Goal: Task Accomplishment & Management: Use online tool/utility

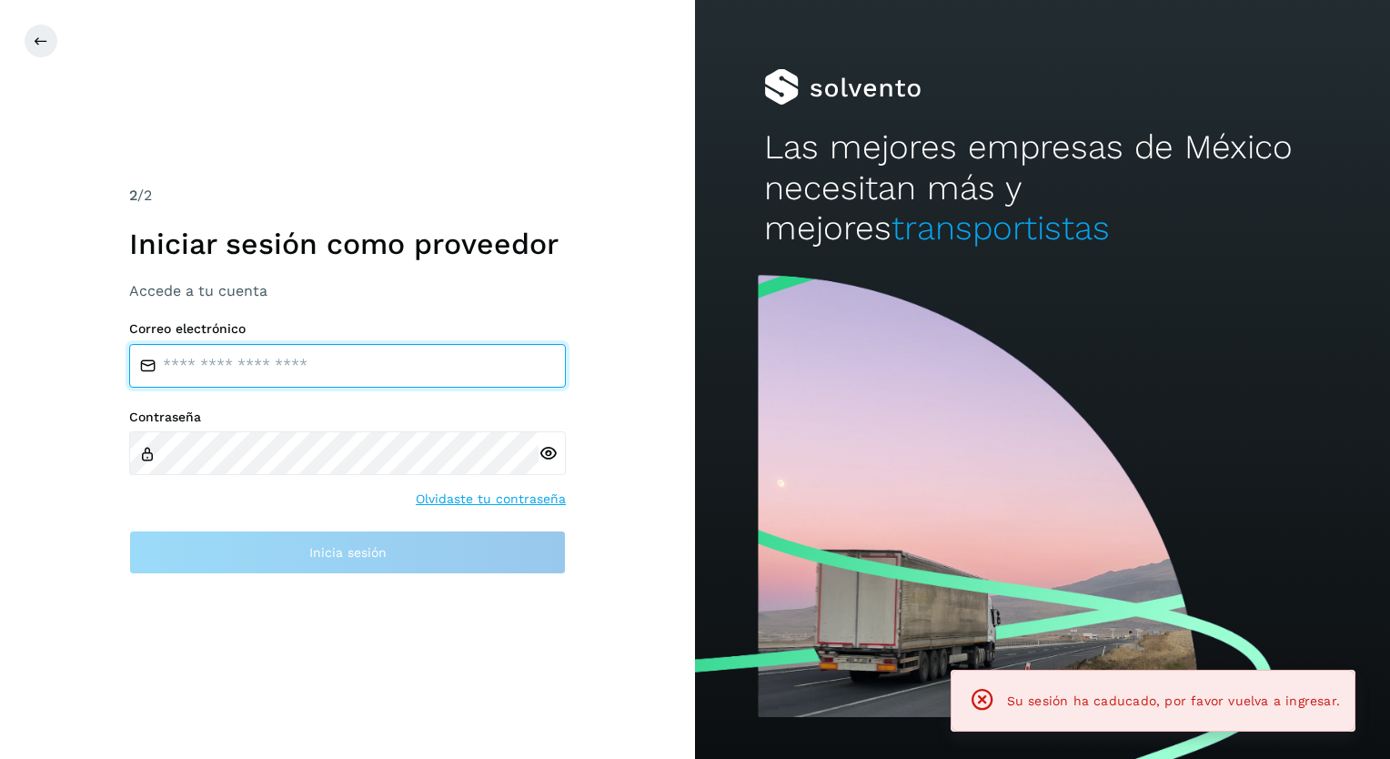
click at [252, 364] on input "email" at bounding box center [347, 366] width 437 height 44
type input "**********"
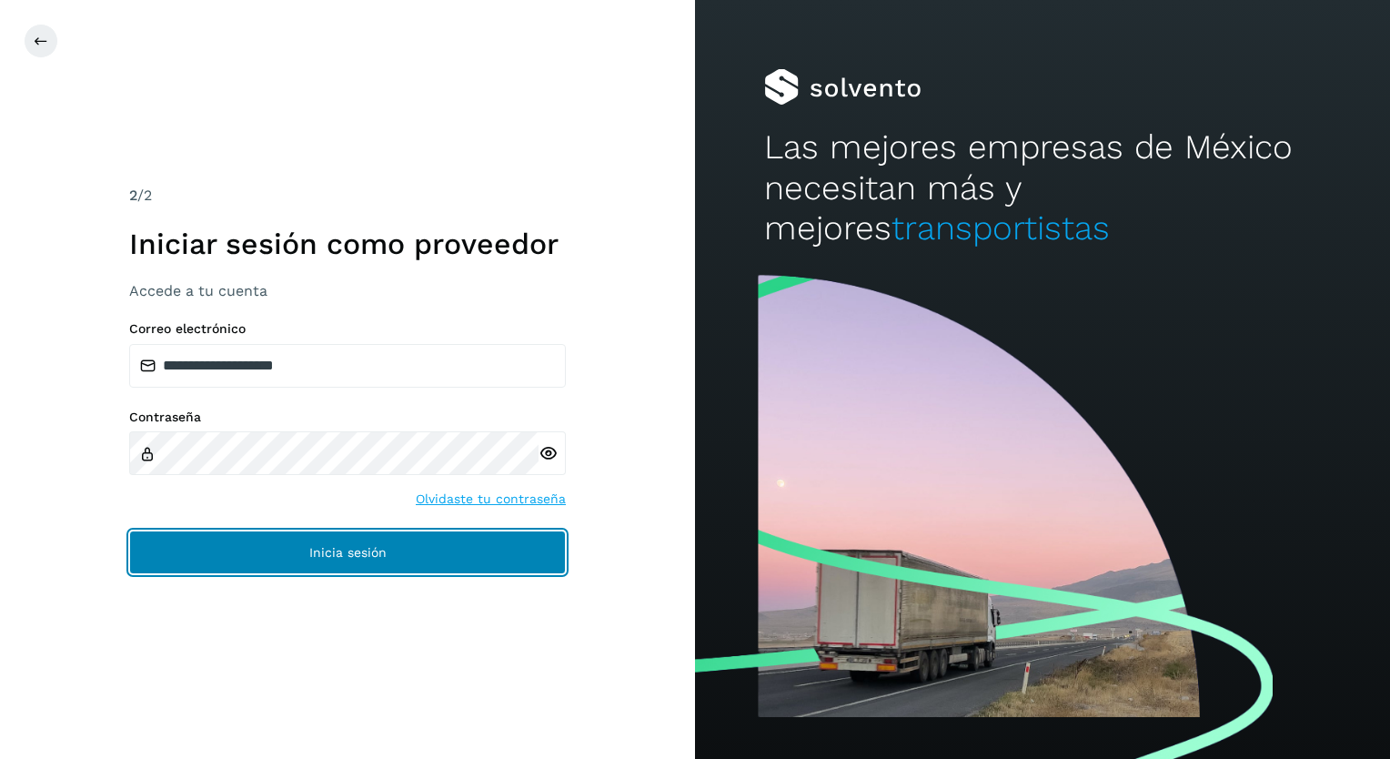
click at [318, 551] on span "Inicia sesión" at bounding box center [347, 552] width 77 height 13
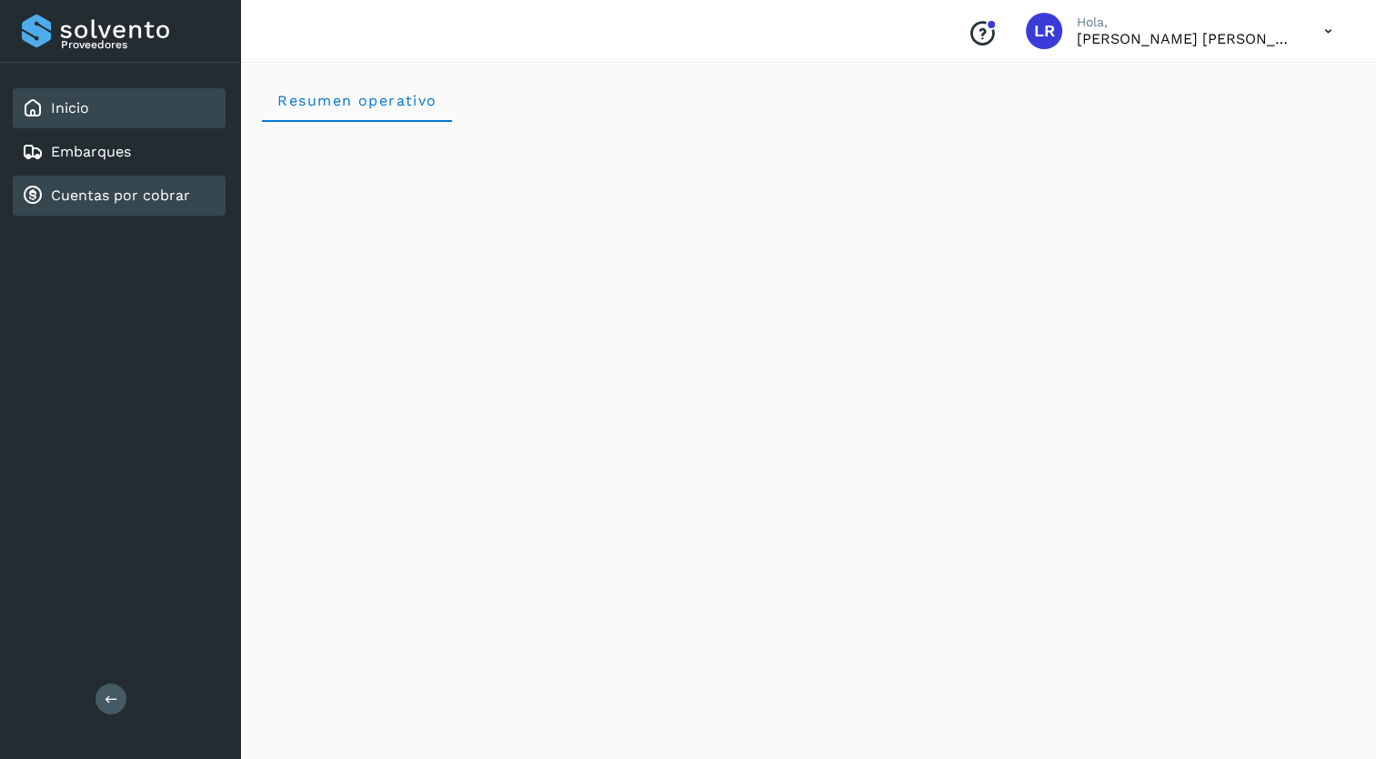
click at [95, 188] on link "Cuentas por cobrar" at bounding box center [120, 194] width 139 height 17
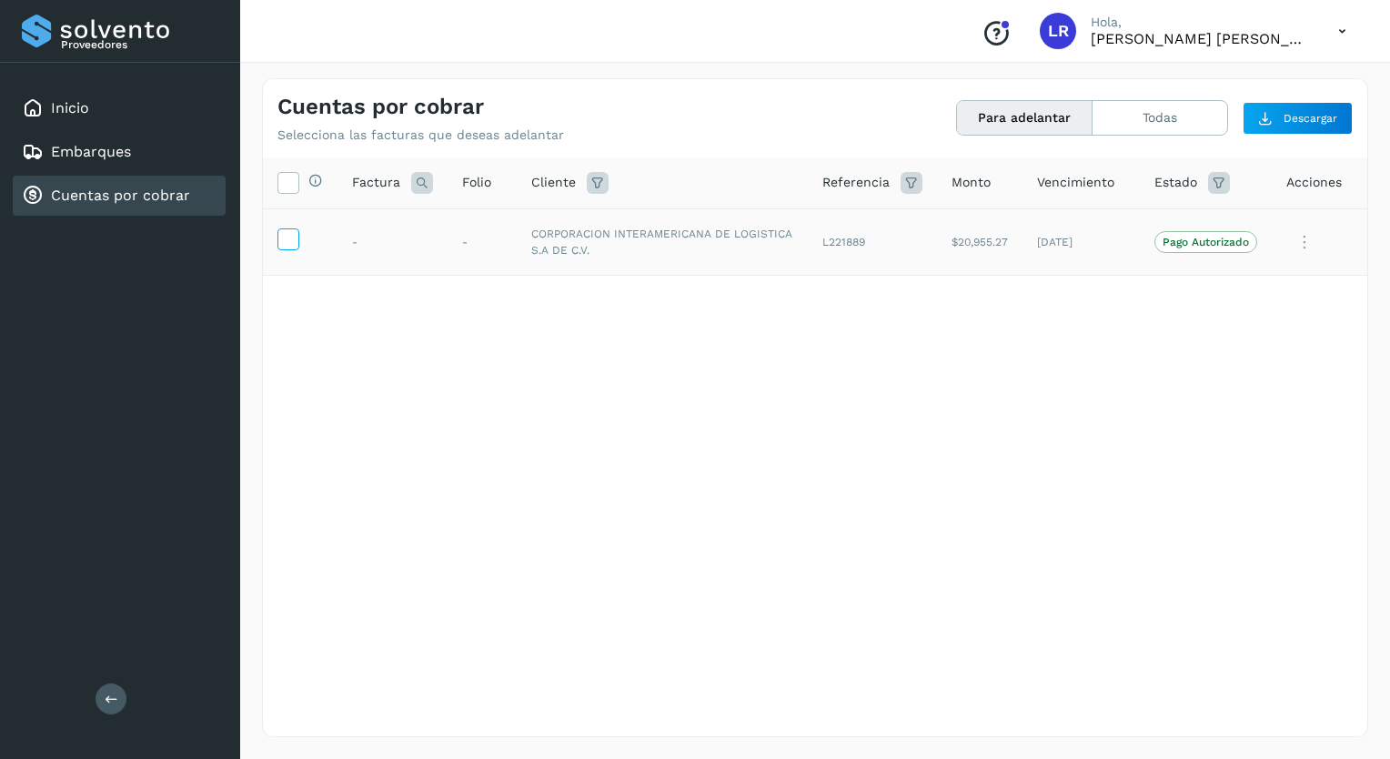
click at [282, 241] on icon at bounding box center [287, 237] width 19 height 19
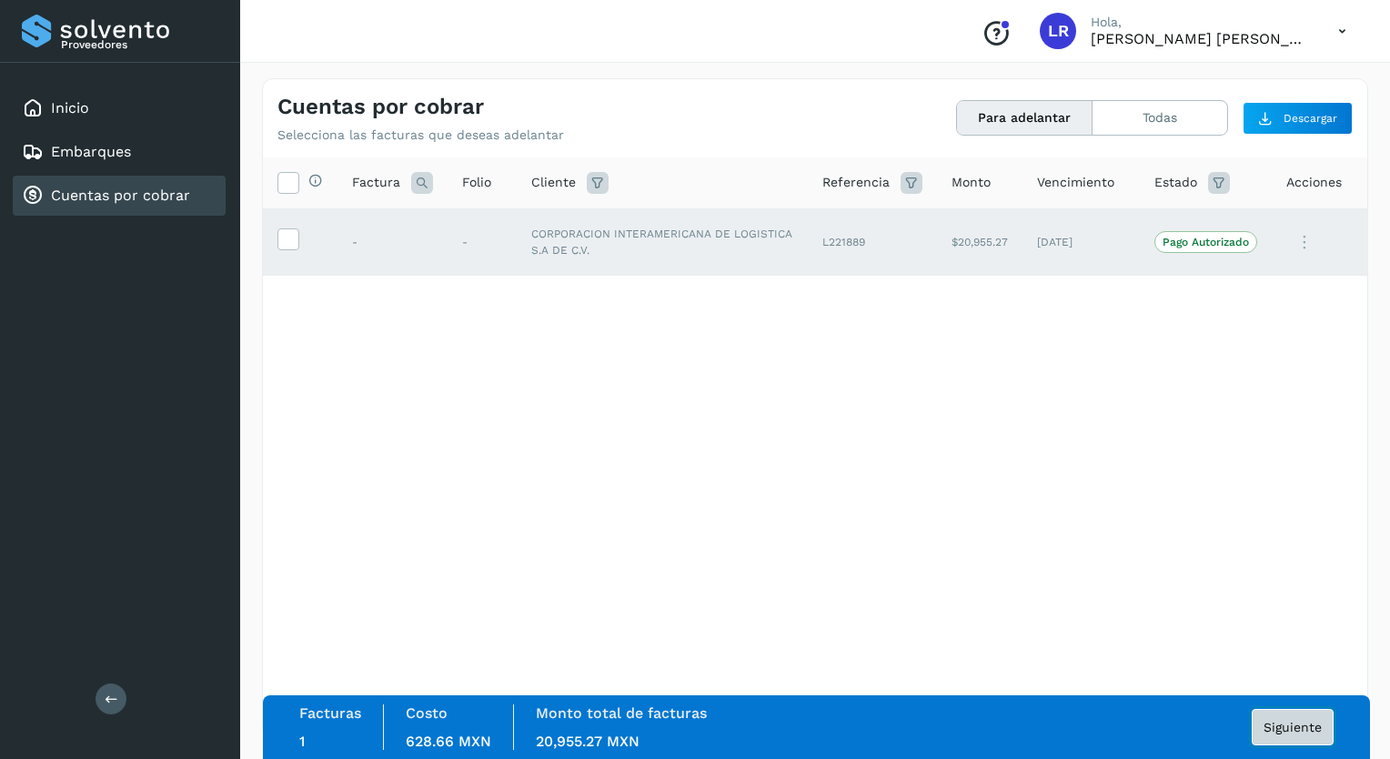
click at [1295, 720] on span "Siguiente" at bounding box center [1292, 726] width 58 height 13
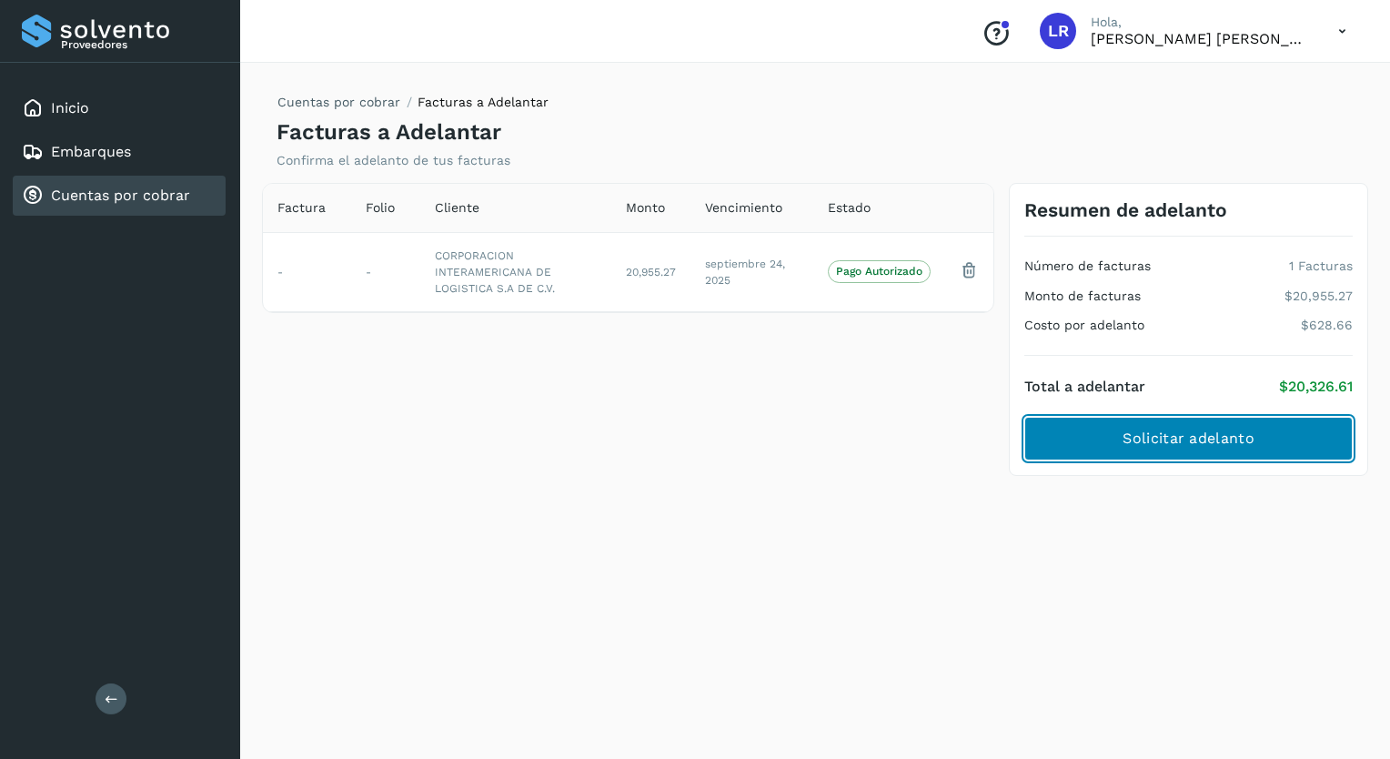
click at [1183, 436] on span "Solicitar adelanto" at bounding box center [1187, 438] width 131 height 20
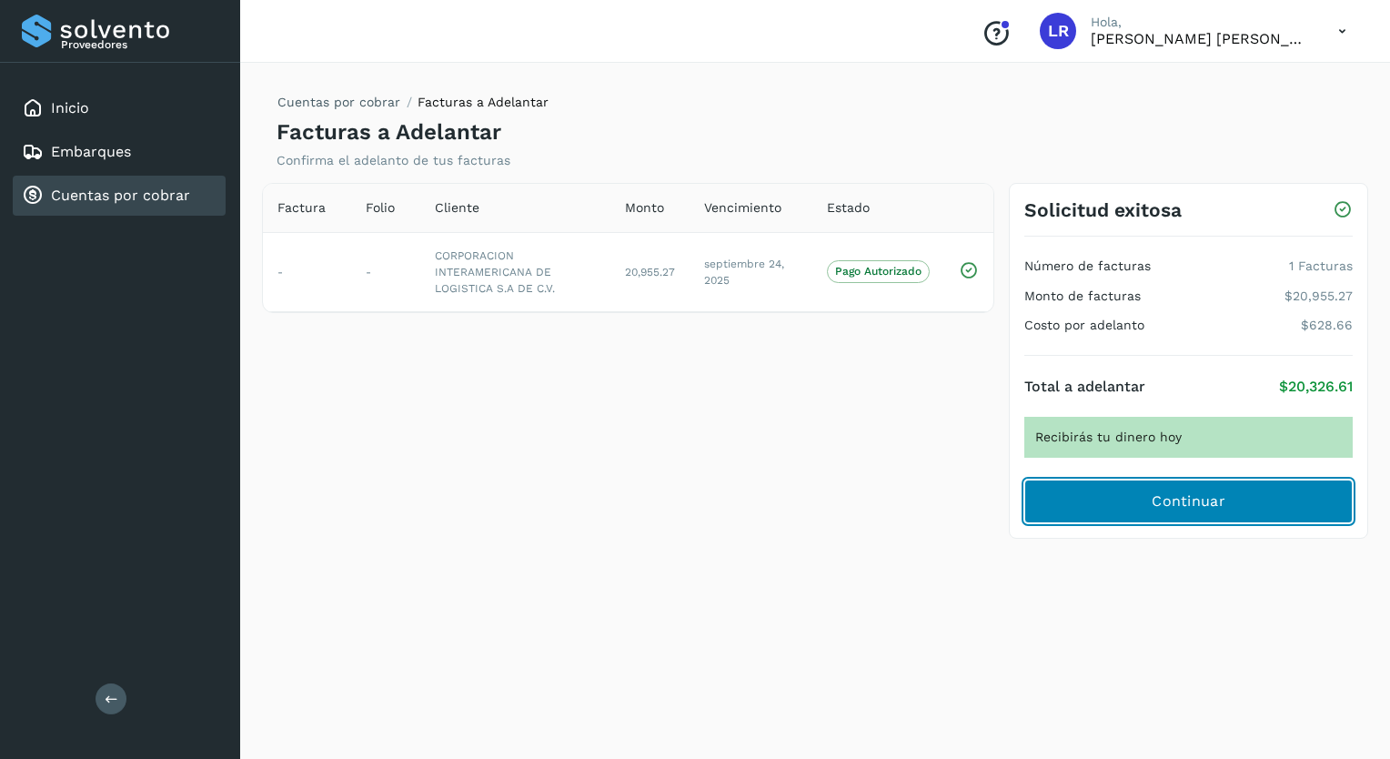
click at [1163, 504] on span "Continuar" at bounding box center [1189, 501] width 74 height 20
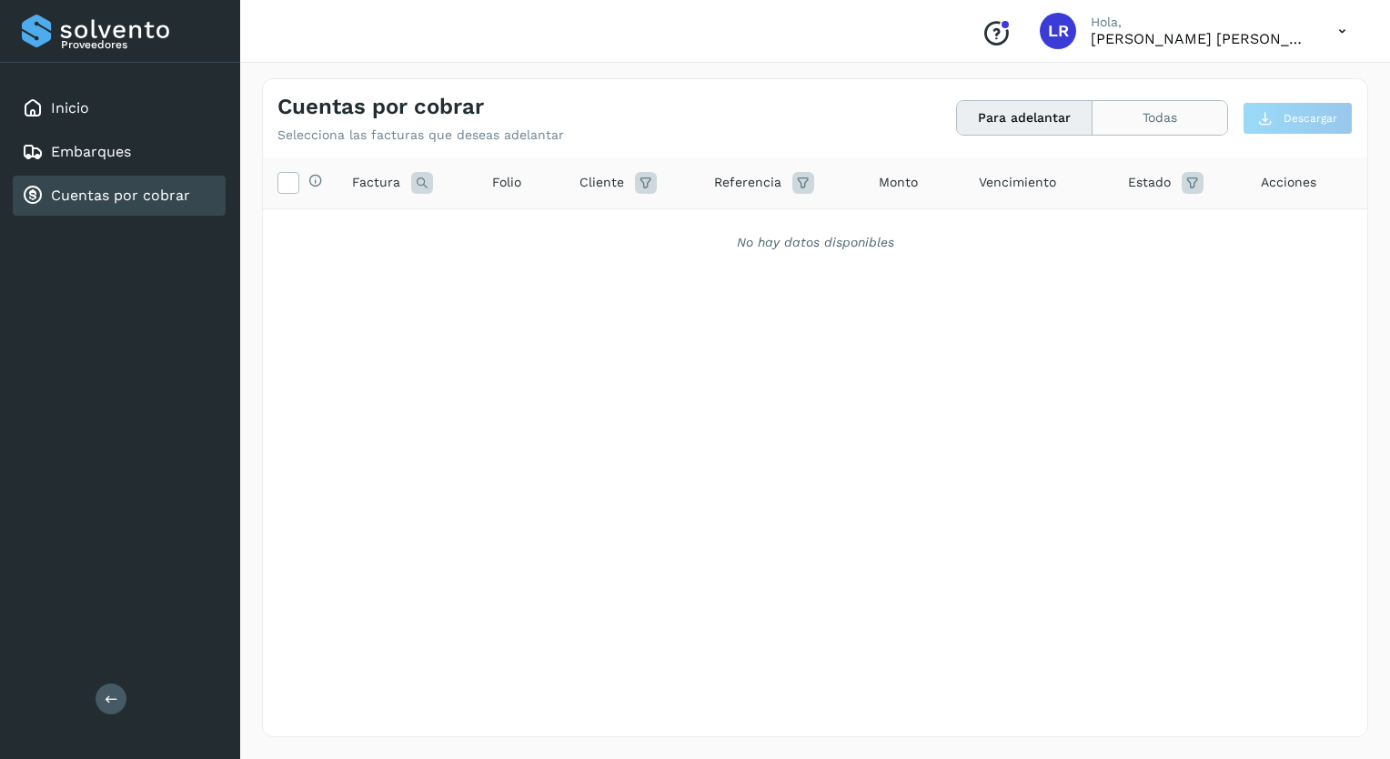
click at [1153, 117] on button "Todas" at bounding box center [1159, 118] width 135 height 34
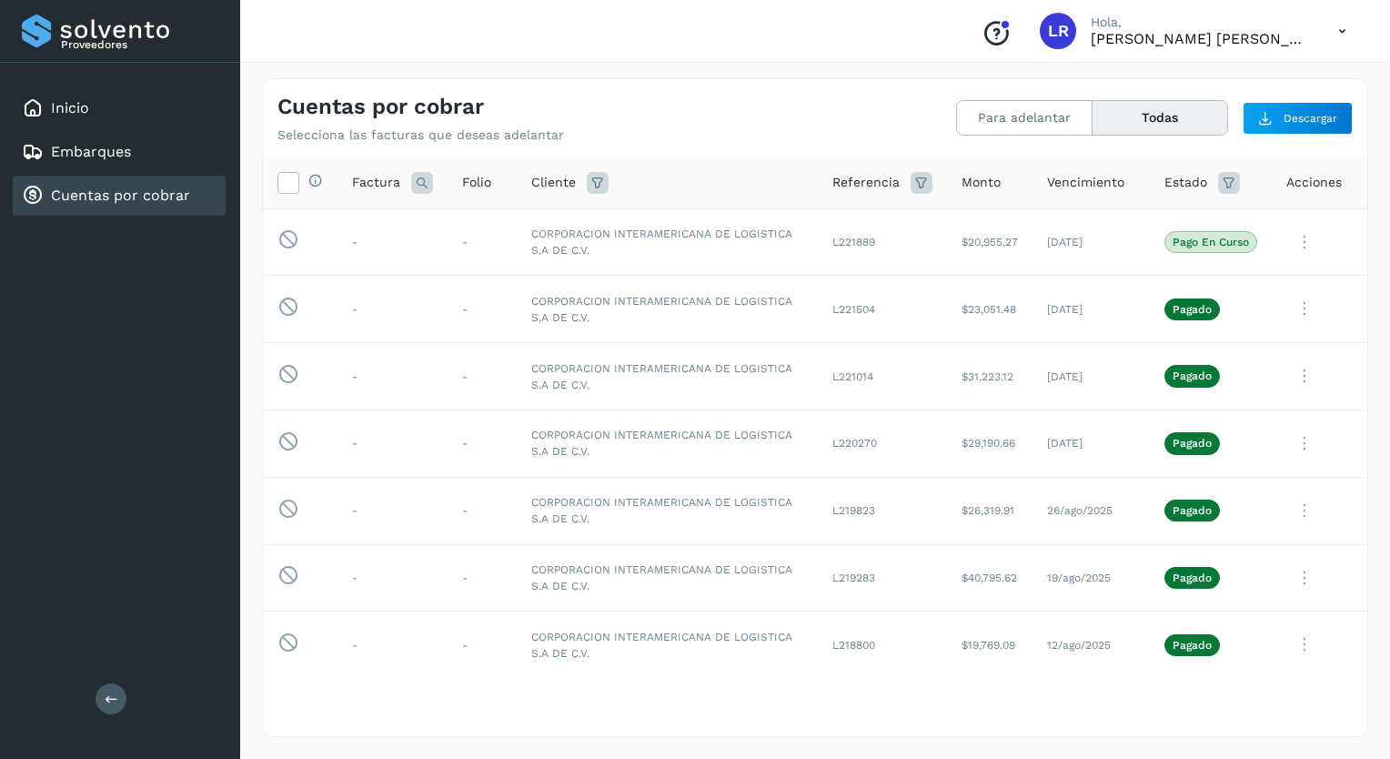
click at [1340, 28] on icon at bounding box center [1342, 31] width 37 height 37
click at [1196, 78] on div "Cerrar sesión" at bounding box center [1251, 82] width 216 height 35
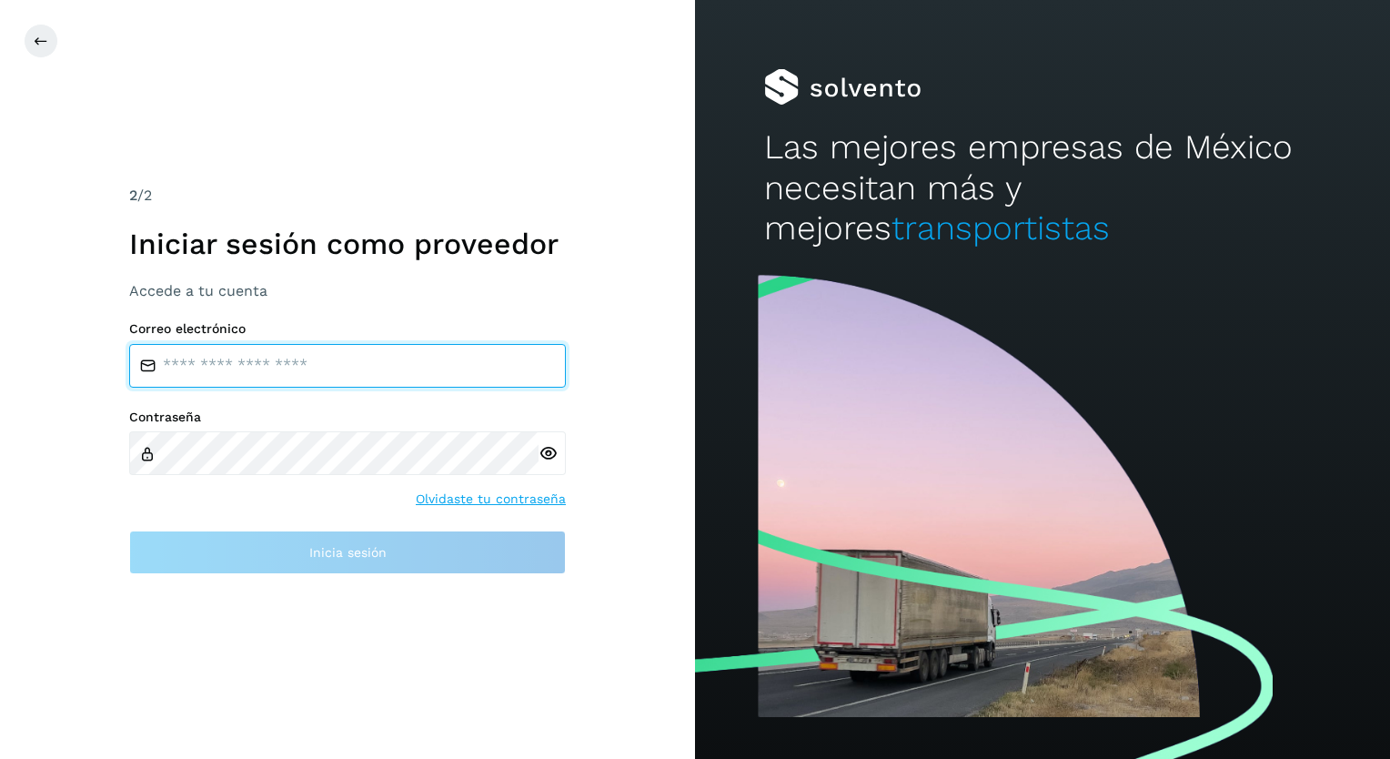
click at [251, 366] on input "email" at bounding box center [347, 366] width 437 height 44
type input "**********"
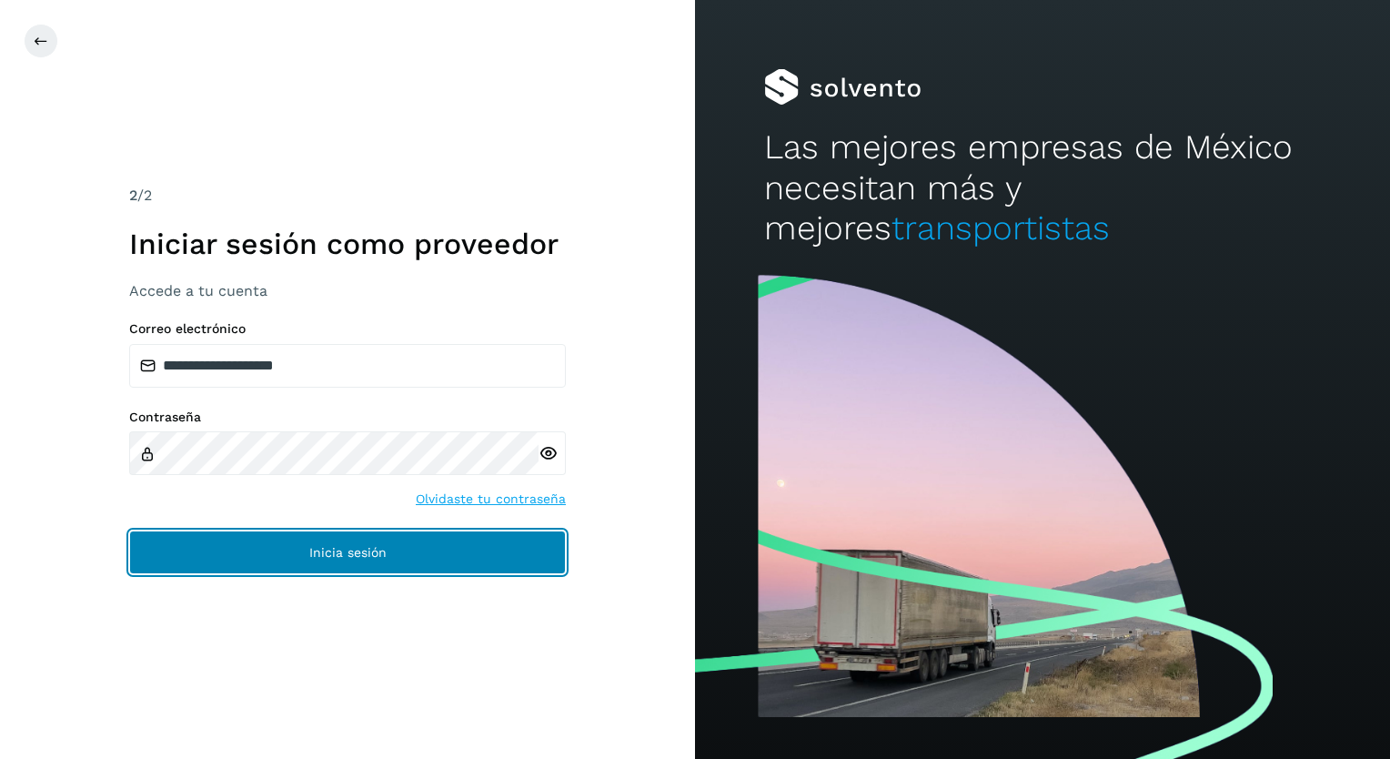
click at [296, 557] on button "Inicia sesión" at bounding box center [347, 552] width 437 height 44
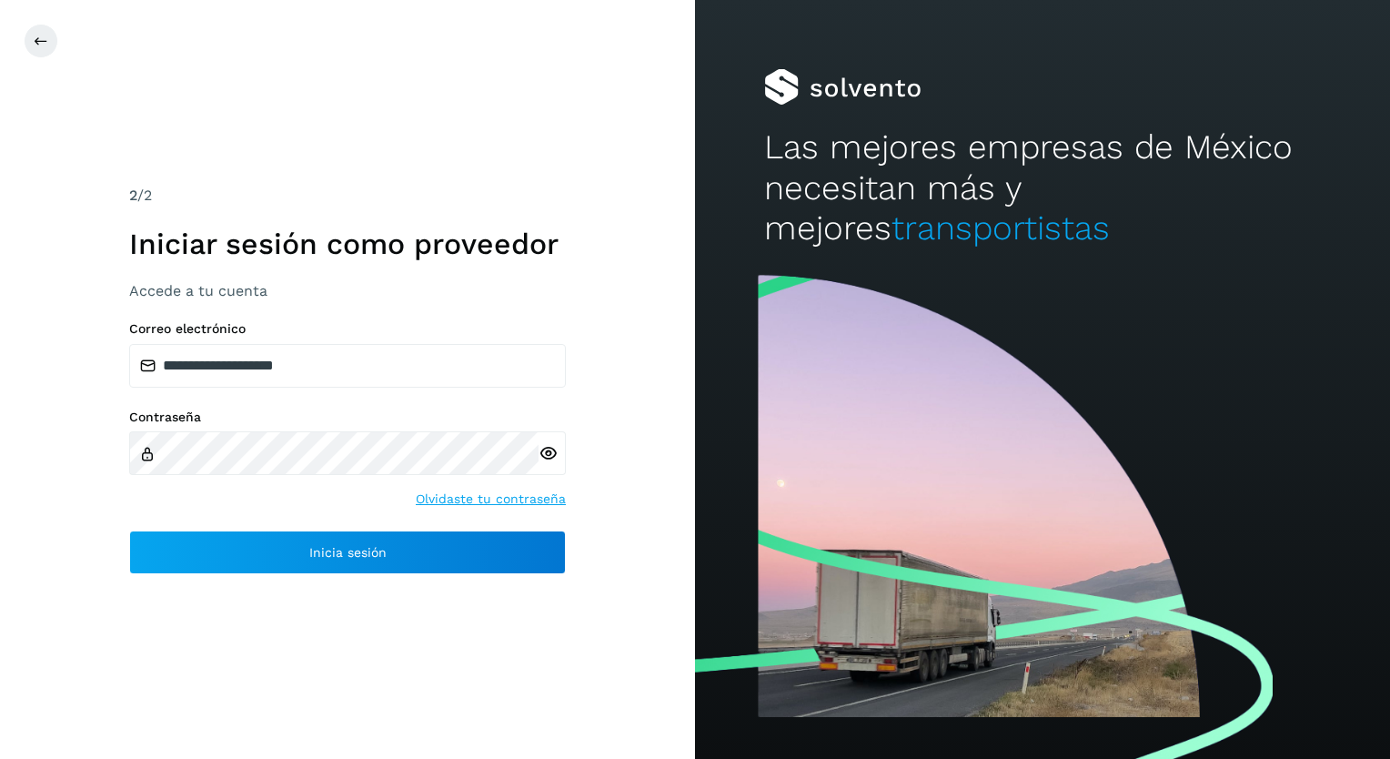
click at [548, 451] on icon at bounding box center [548, 453] width 19 height 19
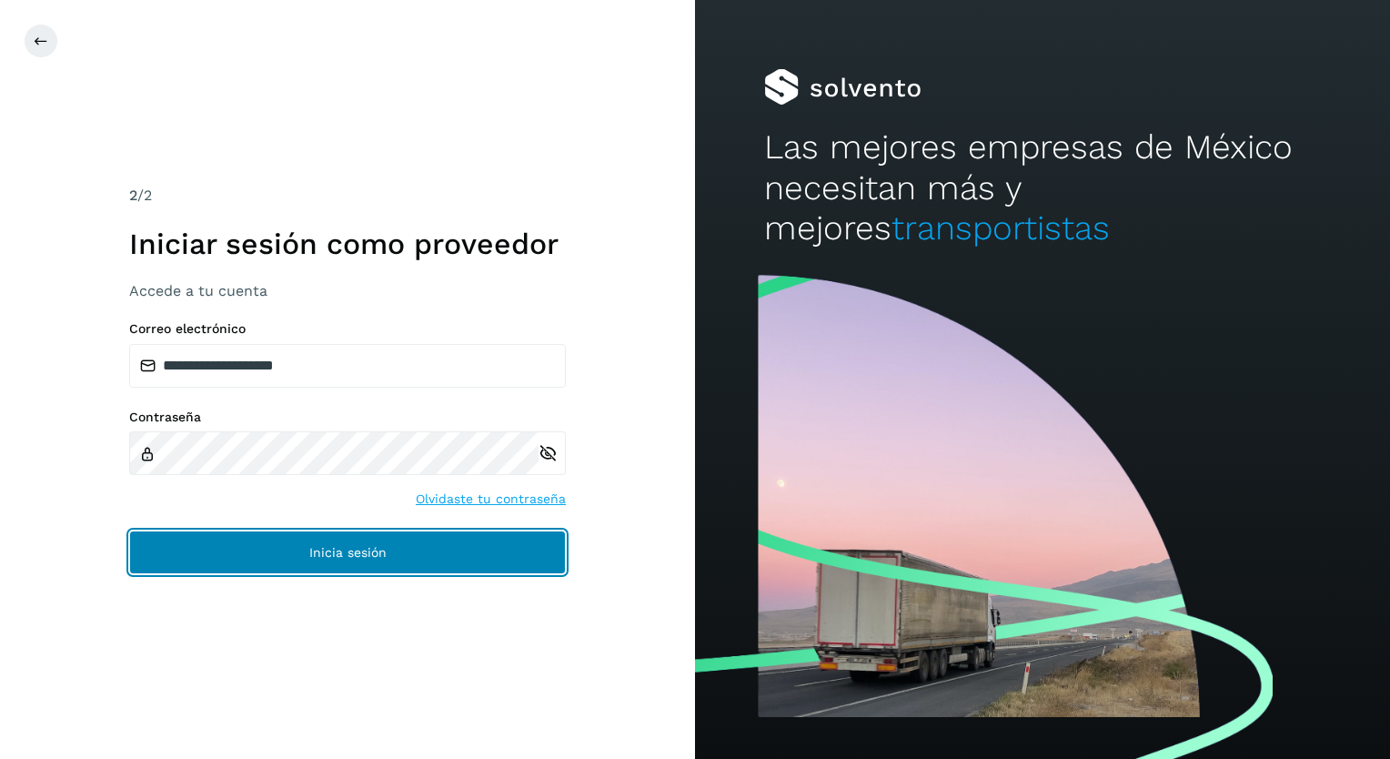
click at [344, 553] on span "Inicia sesión" at bounding box center [347, 552] width 77 height 13
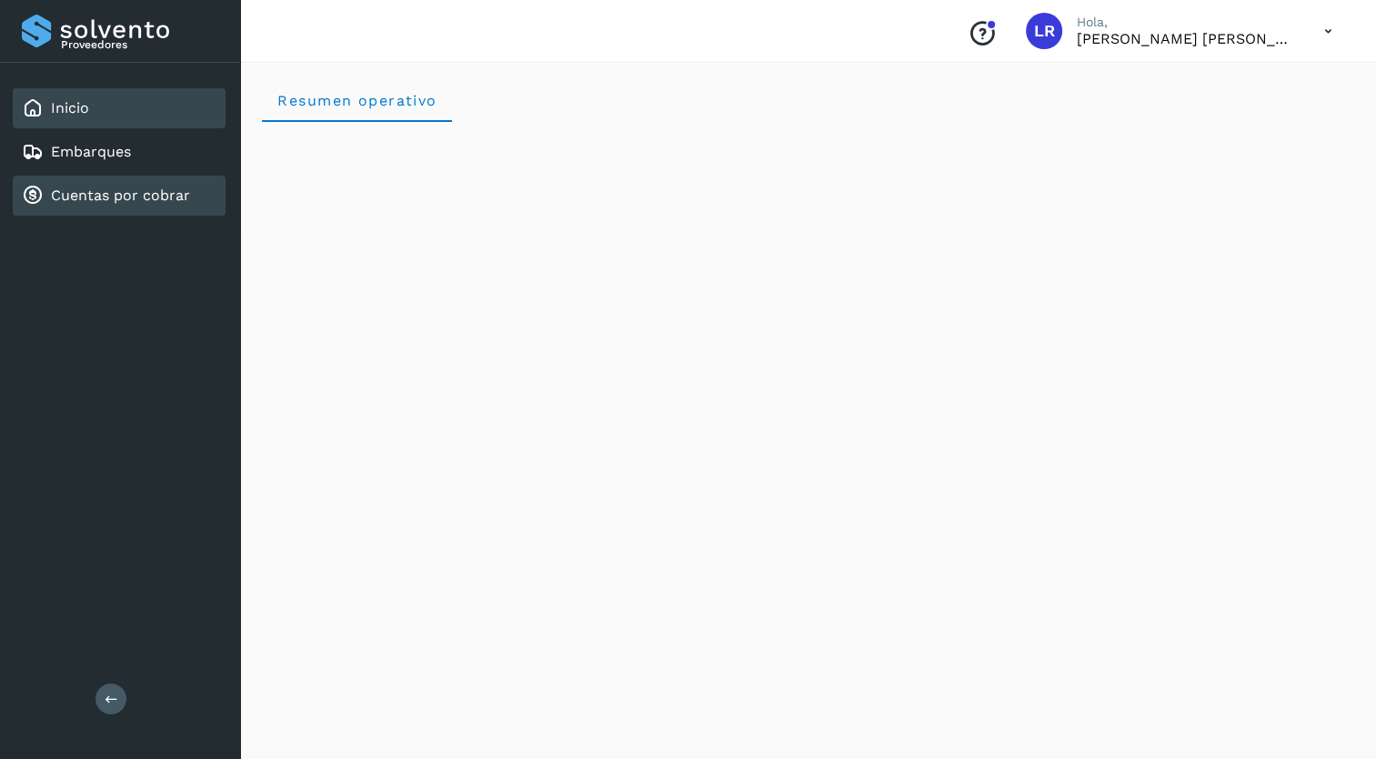
click at [86, 197] on link "Cuentas por cobrar" at bounding box center [120, 194] width 139 height 17
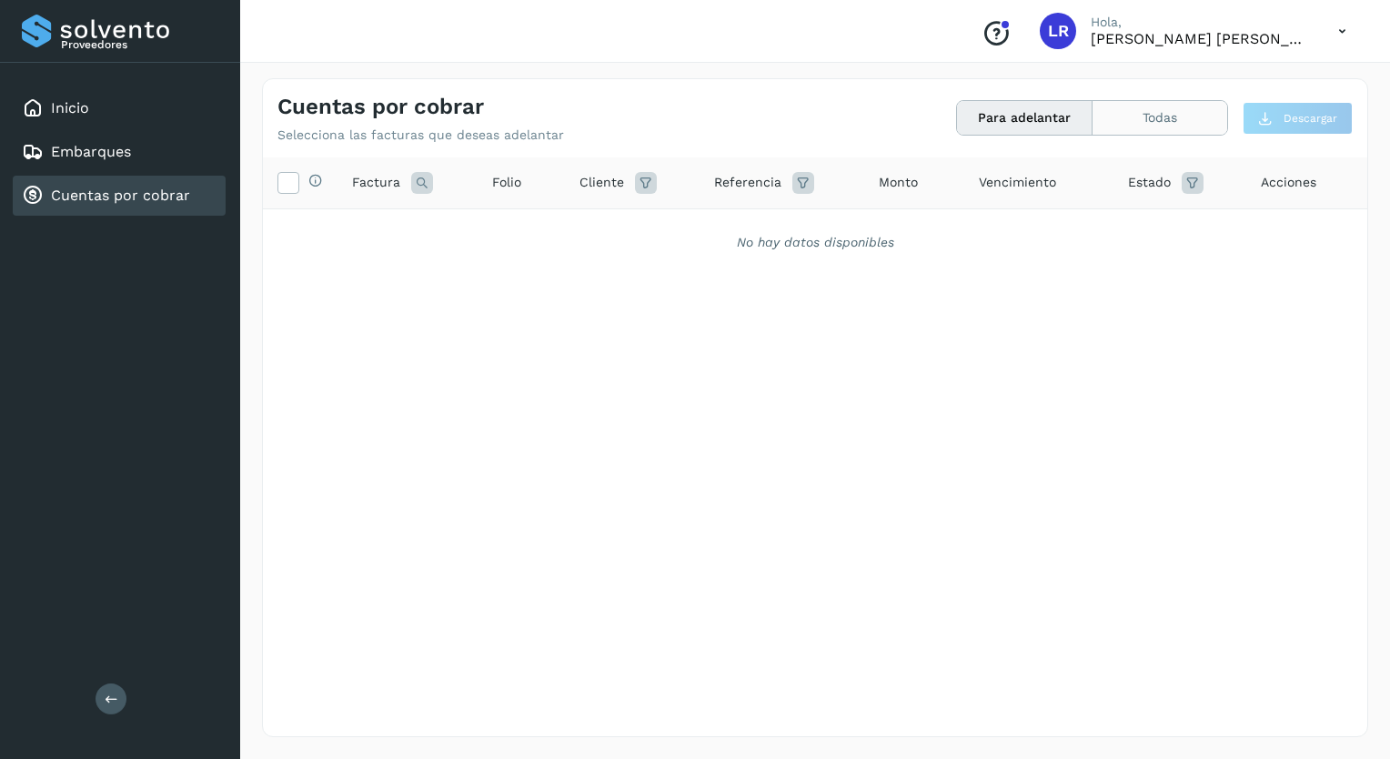
click at [1141, 111] on button "Todas" at bounding box center [1159, 118] width 135 height 34
drag, startPoint x: 474, startPoint y: 362, endPoint x: 433, endPoint y: 455, distance: 101.4
drag, startPoint x: 433, startPoint y: 455, endPoint x: 377, endPoint y: 533, distance: 95.9
click at [377, 537] on div "Selecciona todas las facturas disponibles para adelanto Factura Folio Cliente R…" at bounding box center [815, 409] width 1104 height 504
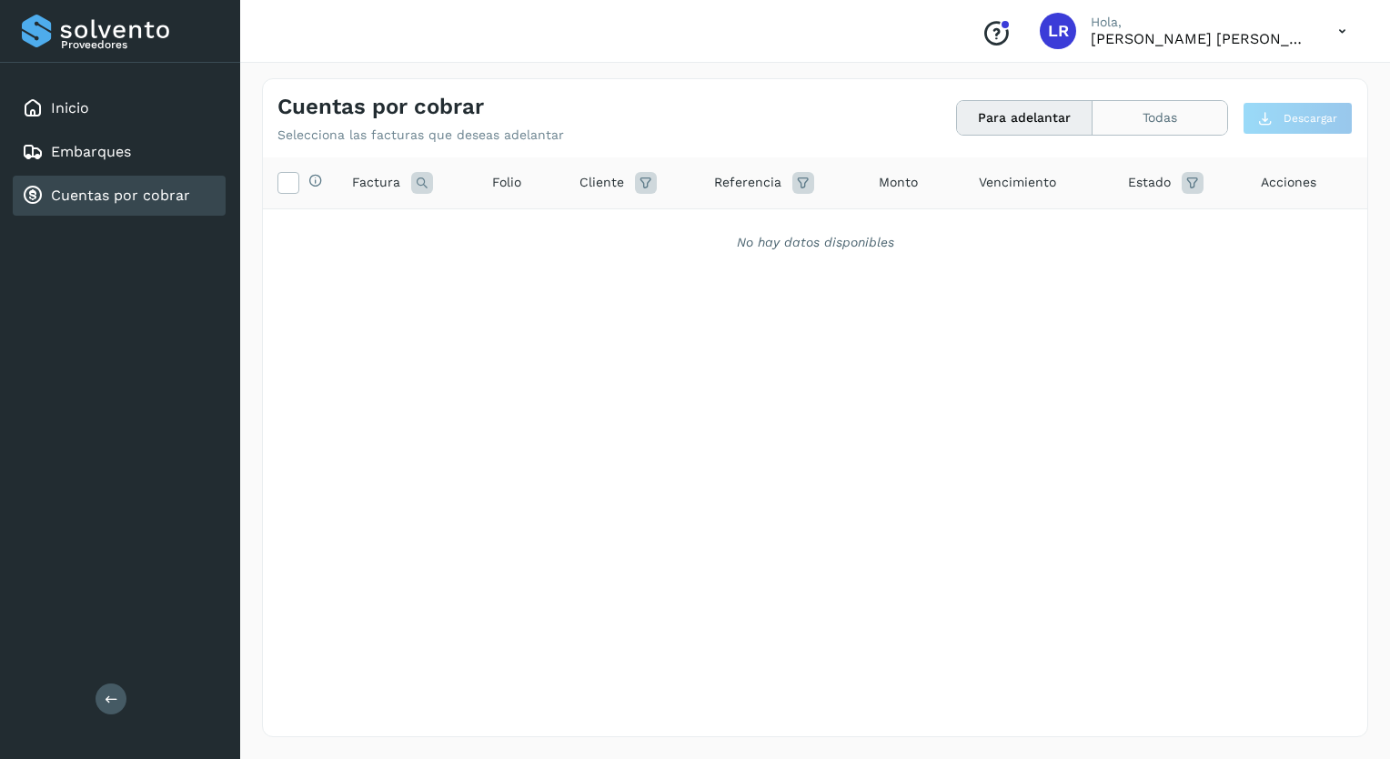
click at [1161, 113] on button "Todas" at bounding box center [1159, 118] width 135 height 34
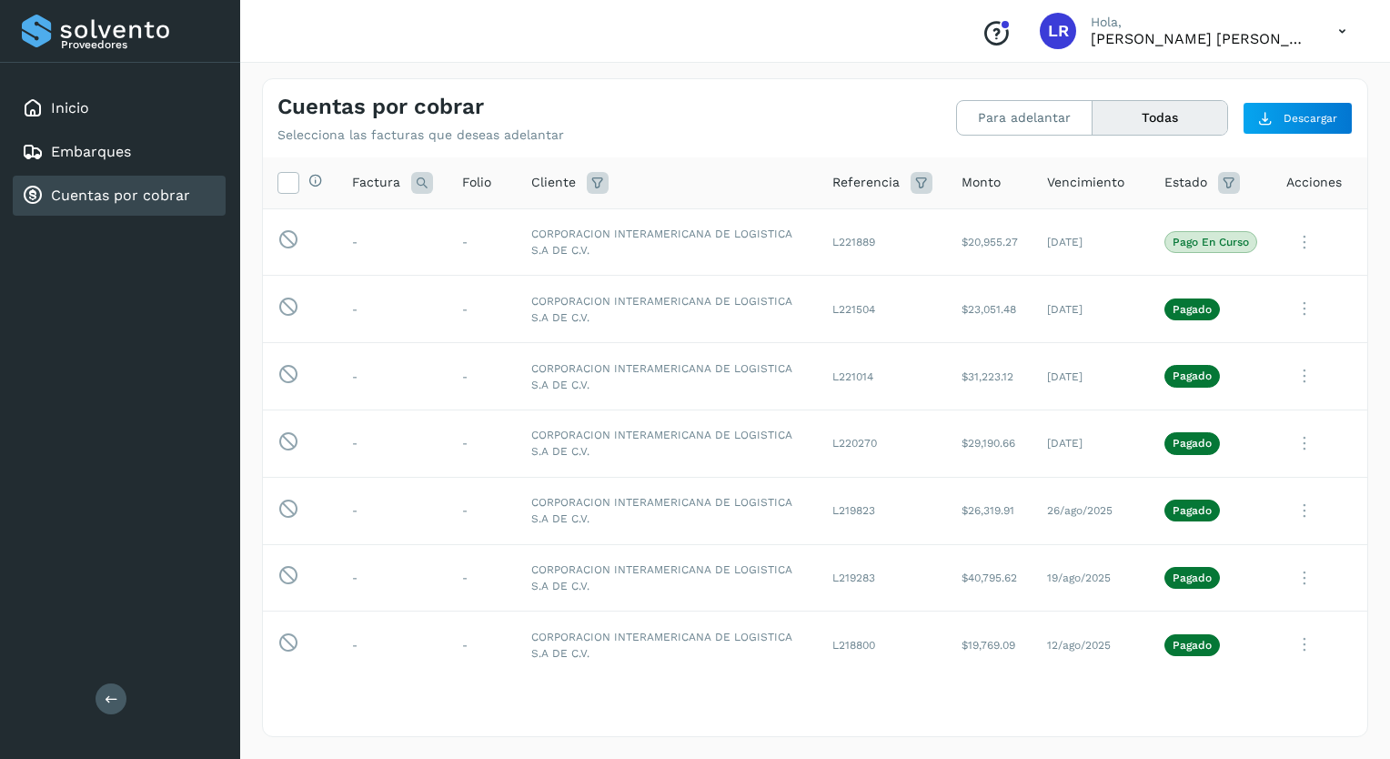
click at [1339, 31] on icon at bounding box center [1342, 31] width 37 height 37
click at [1209, 81] on div "Cerrar sesión" at bounding box center [1251, 82] width 216 height 35
